Goal: Task Accomplishment & Management: Manage account settings

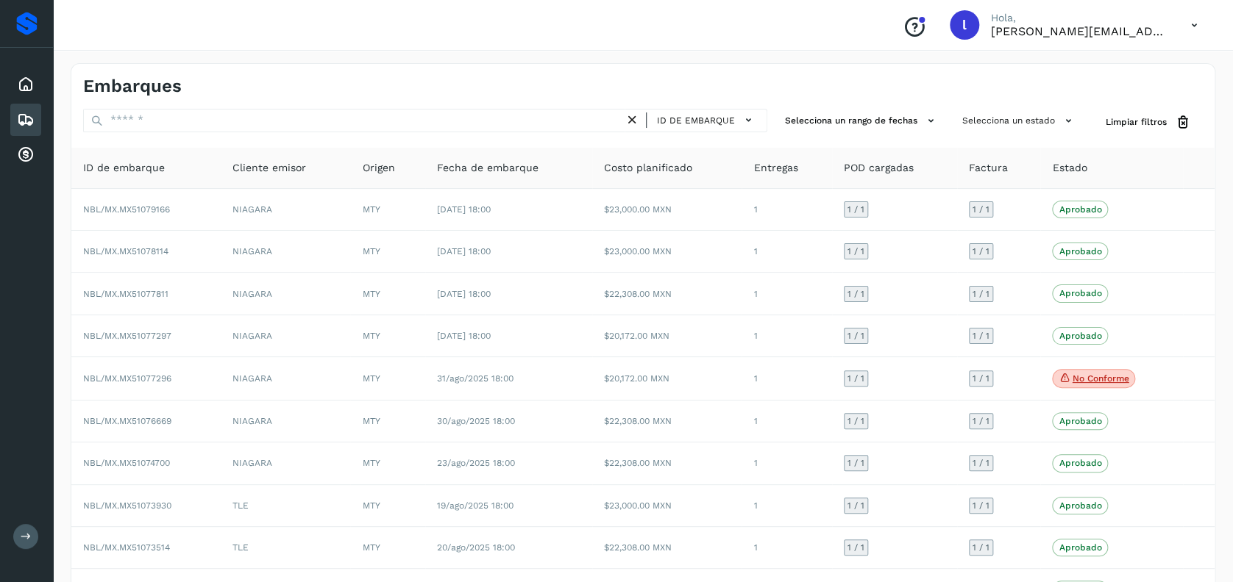
click at [26, 127] on div "Embarques" at bounding box center [25, 120] width 31 height 32
click at [23, 158] on icon at bounding box center [26, 155] width 18 height 18
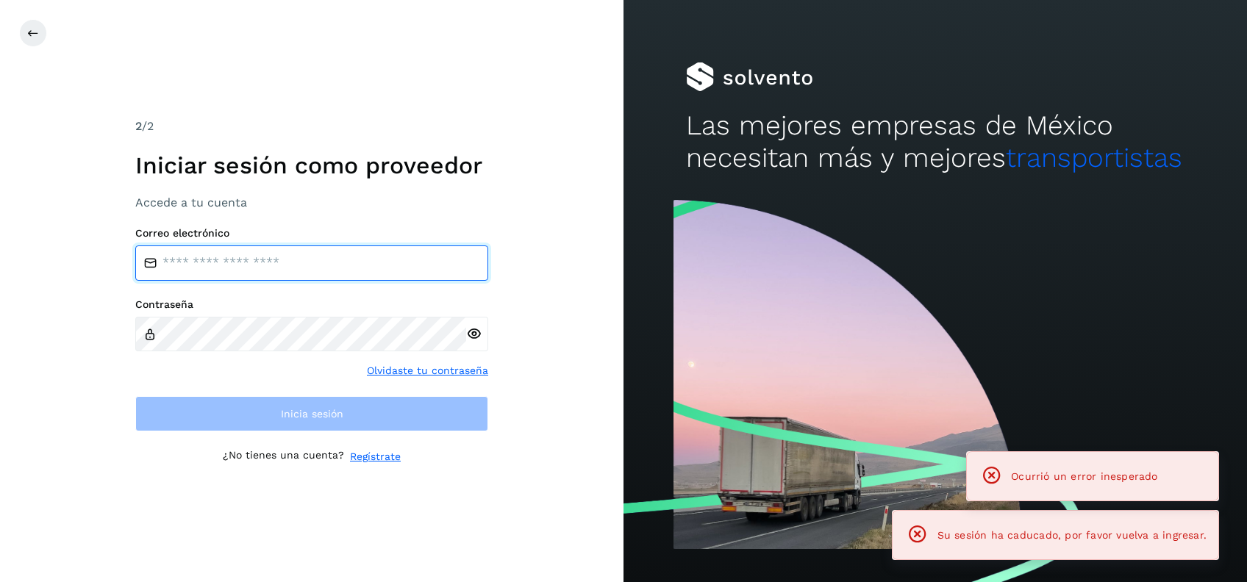
type input "**********"
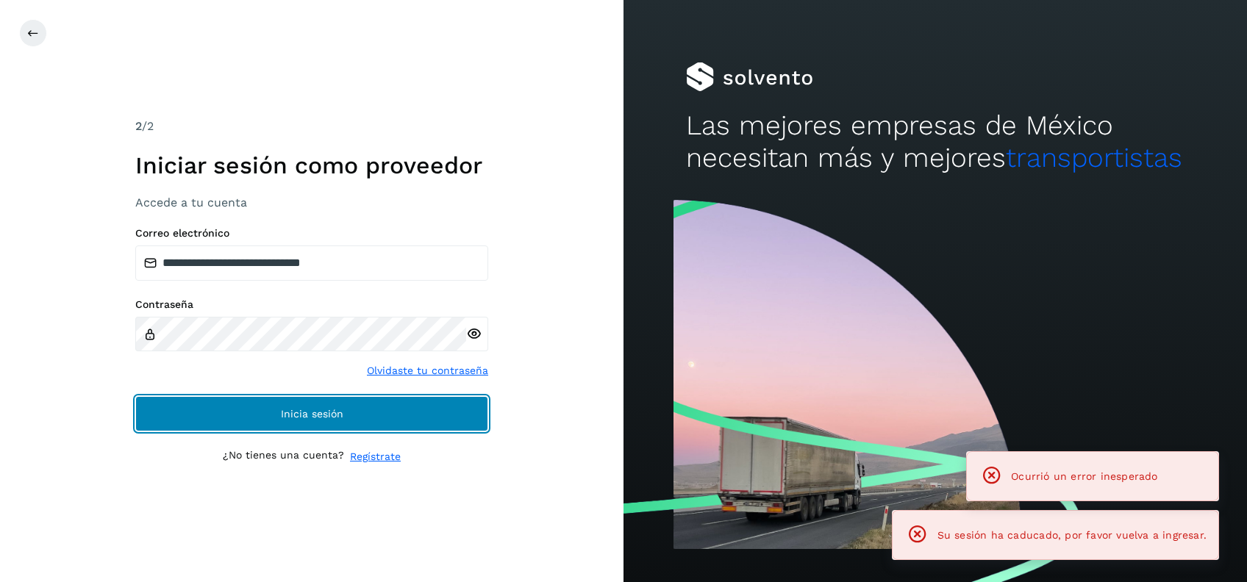
click at [266, 400] on button "Inicia sesión" at bounding box center [311, 413] width 353 height 35
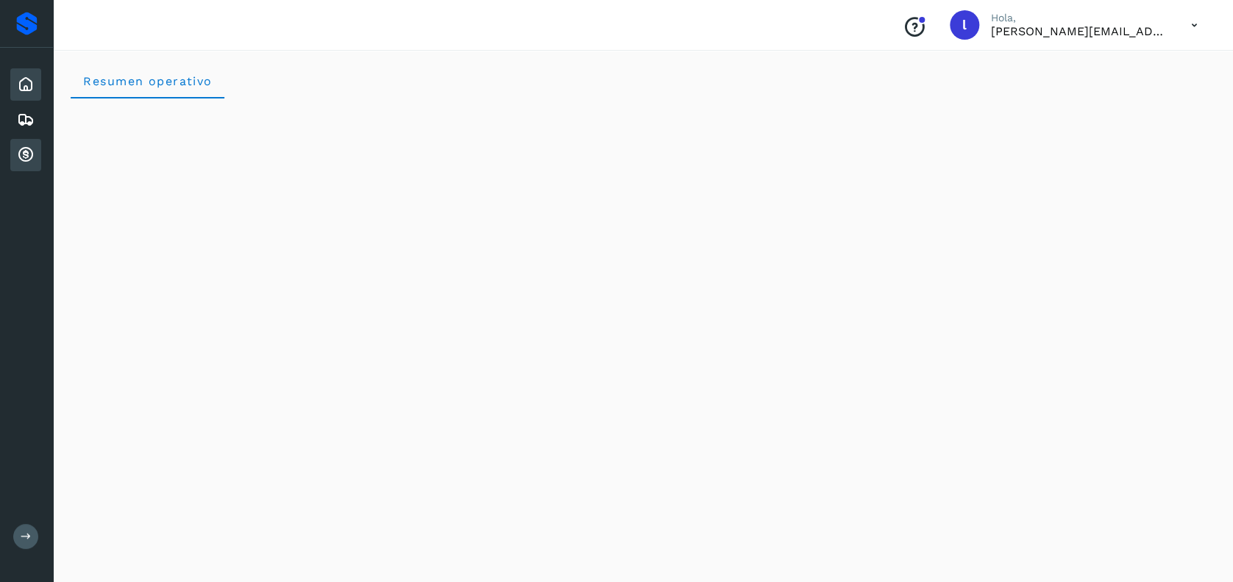
click at [19, 156] on icon at bounding box center [26, 155] width 18 height 18
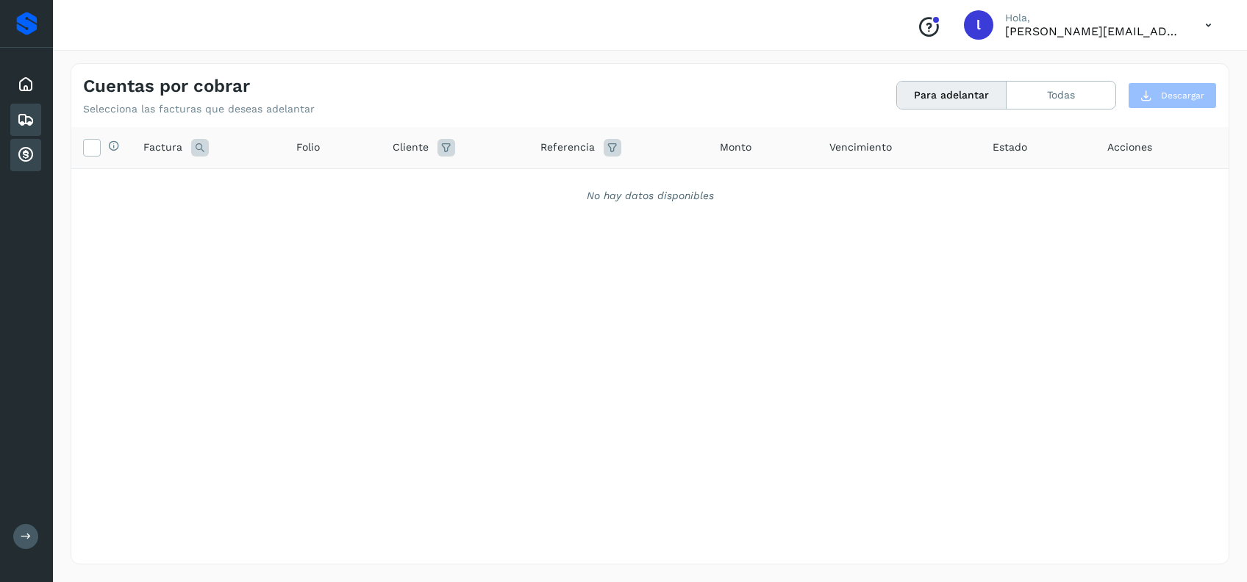
click at [38, 116] on div "Embarques" at bounding box center [25, 120] width 31 height 32
